Goal: Find specific fact: Find specific fact

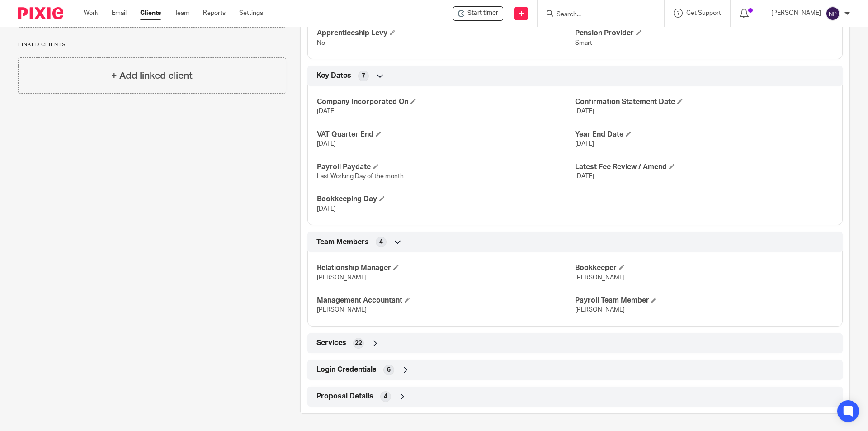
scroll to position [502, 0]
click at [416, 363] on div "Login Credentials 6" at bounding box center [575, 368] width 522 height 15
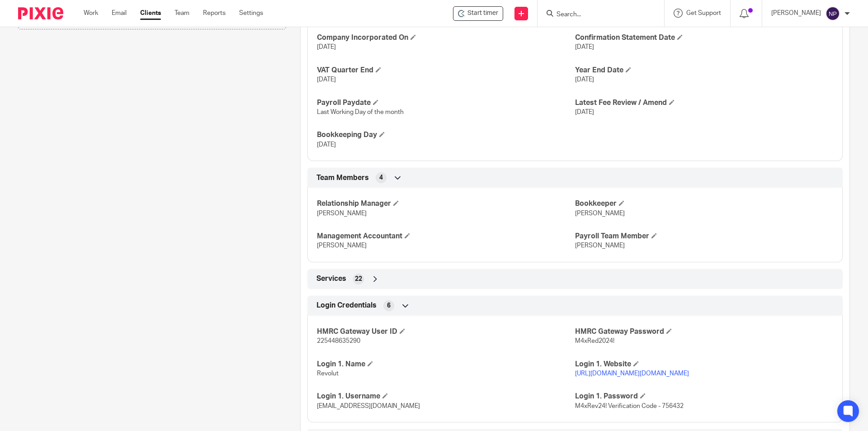
scroll to position [654, 0]
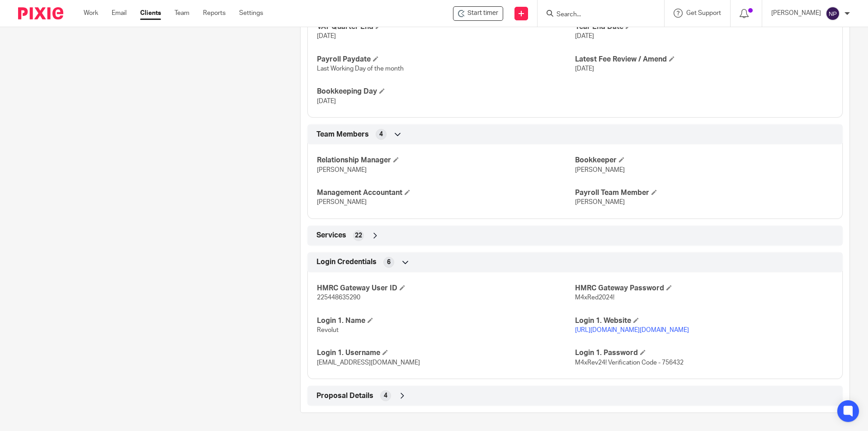
click at [595, 327] on link "[URL][DOMAIN_NAME][DOMAIN_NAME]" at bounding box center [632, 330] width 114 height 6
click at [379, 362] on span "[EMAIL_ADDRESS][DOMAIN_NAME]" at bounding box center [368, 363] width 103 height 6
copy p "[EMAIL_ADDRESS][DOMAIN_NAME]"
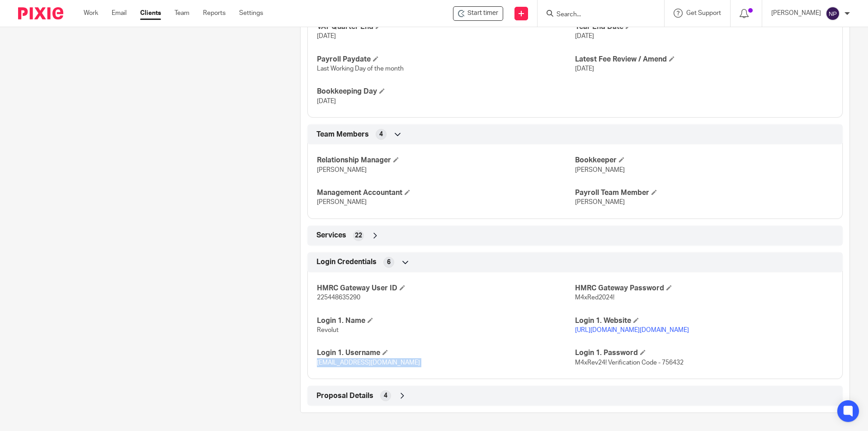
click at [597, 327] on link "[URL][DOMAIN_NAME][DOMAIN_NAME]" at bounding box center [632, 330] width 114 height 6
click at [668, 363] on span "M4xRev24! Verification Code - 756432" at bounding box center [629, 363] width 109 height 6
copy span "756432"
